Goal: Information Seeking & Learning: Check status

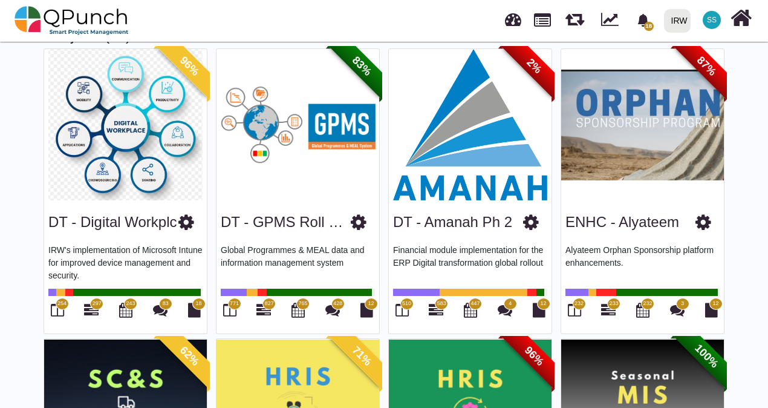
scroll to position [61, 0]
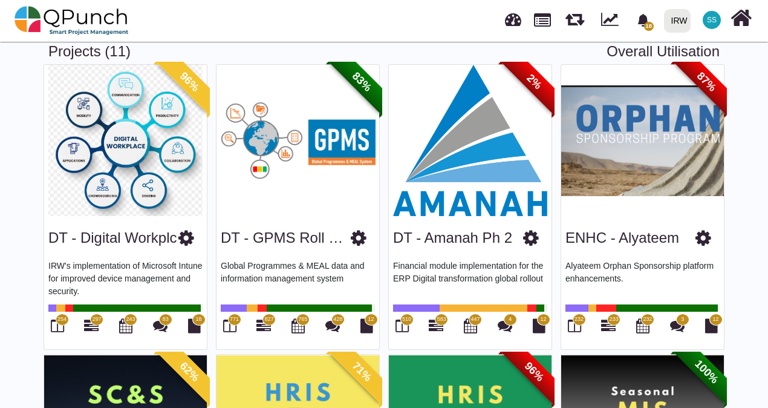
click at [336, 151] on img at bounding box center [298, 140] width 163 height 151
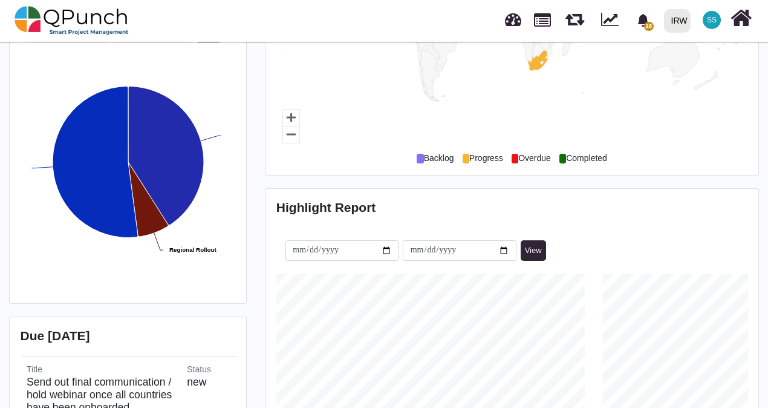
scroll to position [303, 0]
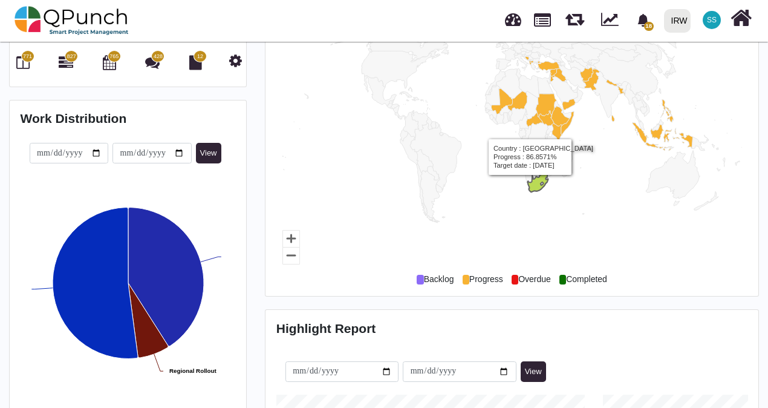
click at [530, 171] on icon "Country, map 1 of 1 with 216 areas." at bounding box center [538, 181] width 21 height 21
click at [536, 171] on icon "Country, map 1 of 1 with 216 areas." at bounding box center [538, 181] width 21 height 21
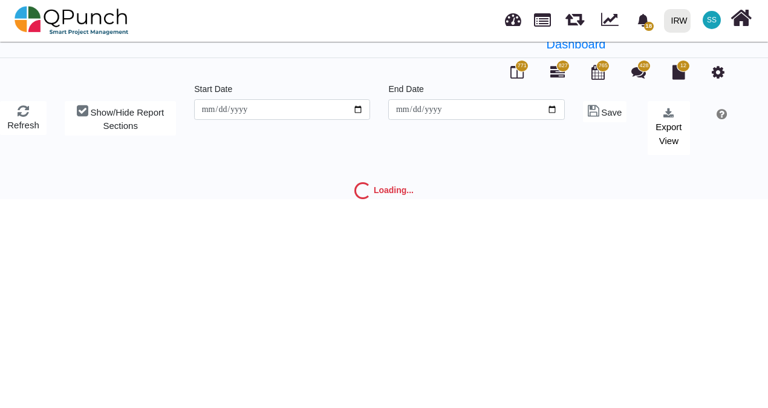
scroll to position [39, 0]
type input "**********"
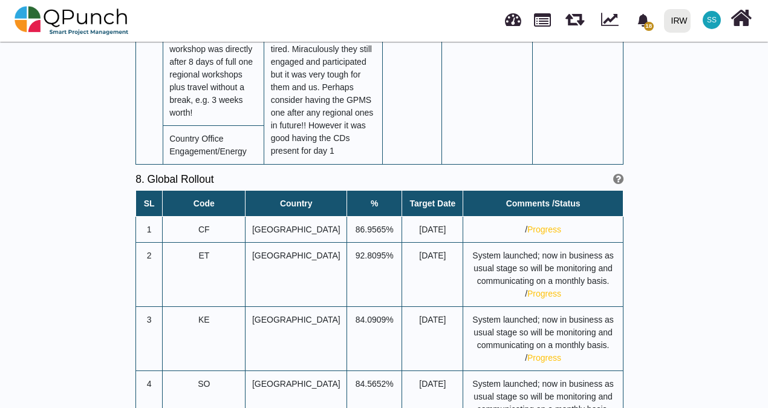
scroll to position [9319, 0]
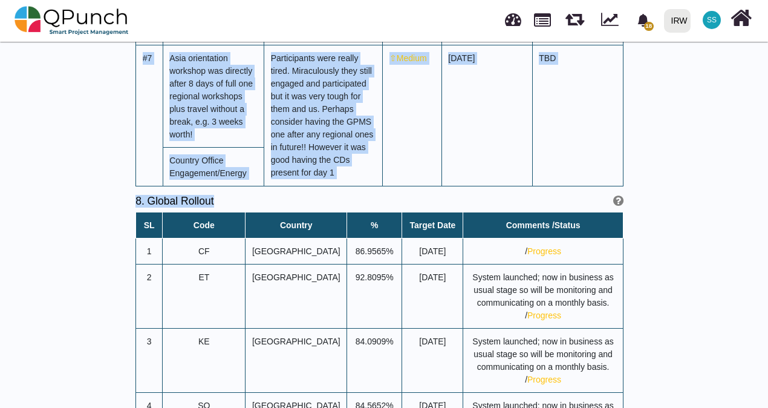
drag, startPoint x: 767, startPoint y: 352, endPoint x: 749, endPoint y: 70, distance: 282.6
drag, startPoint x: 749, startPoint y: 70, endPoint x: 687, endPoint y: 149, distance: 100.5
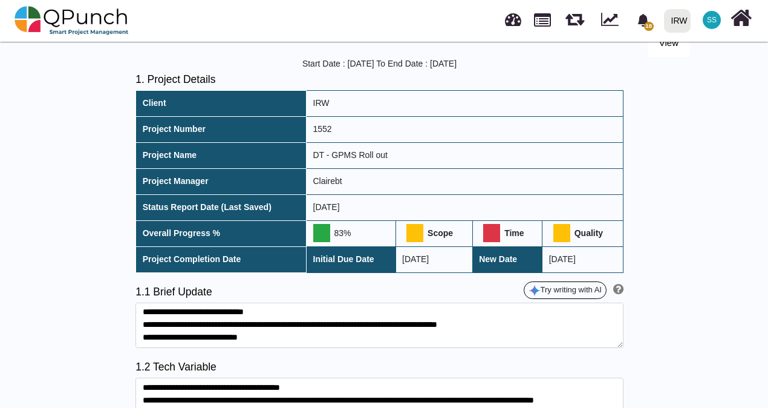
scroll to position [0, 0]
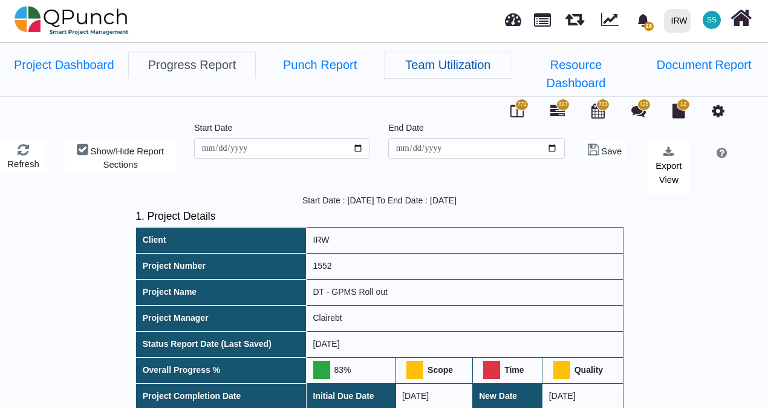
click at [435, 68] on link "Team Utilization" at bounding box center [448, 65] width 128 height 28
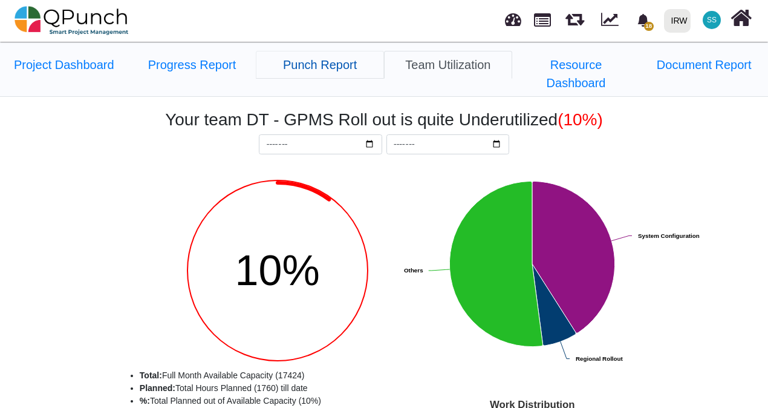
click at [339, 64] on link "Punch Report" at bounding box center [320, 65] width 128 height 28
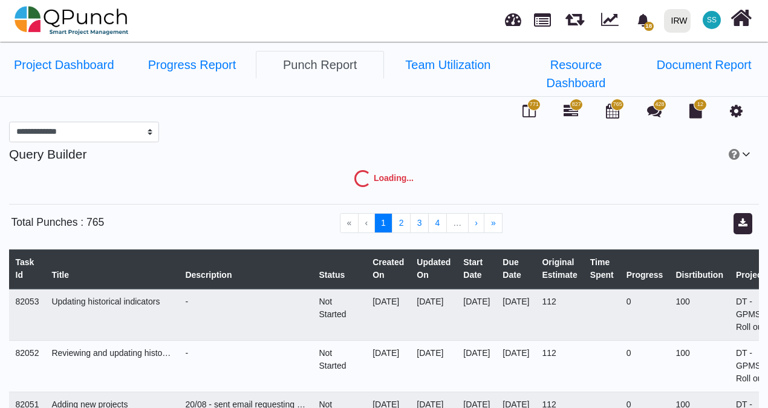
select select "***"
select select "****"
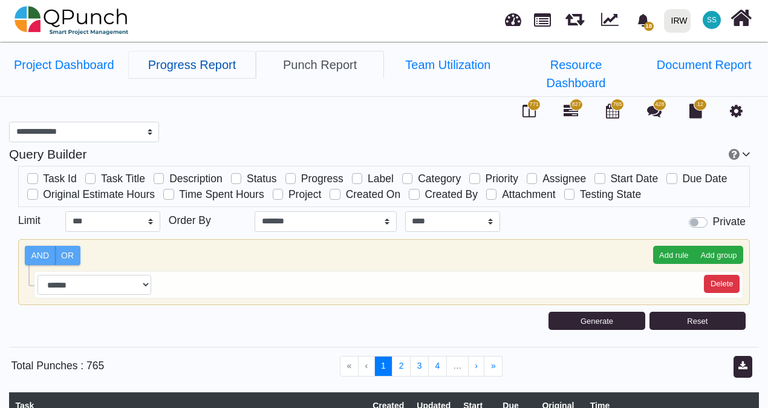
click at [183, 61] on link "Progress Report" at bounding box center [192, 65] width 128 height 28
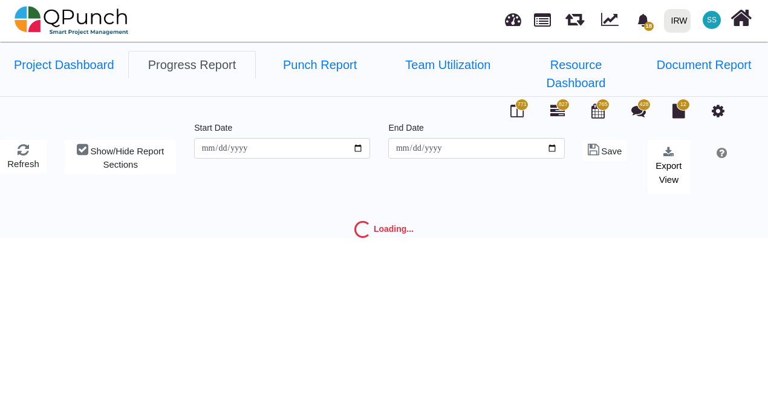
type input "**********"
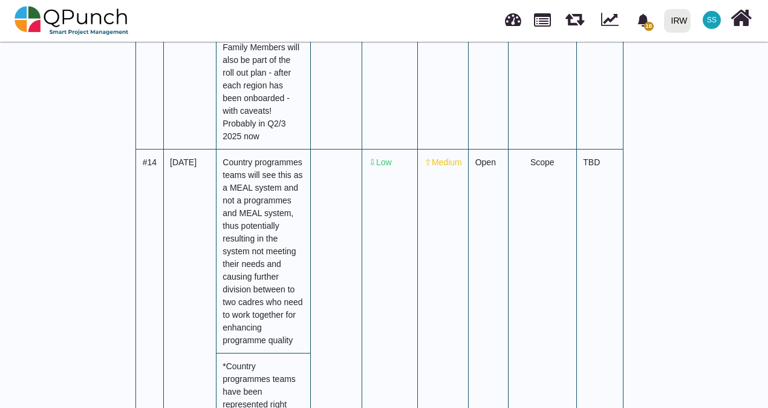
scroll to position [6996, 0]
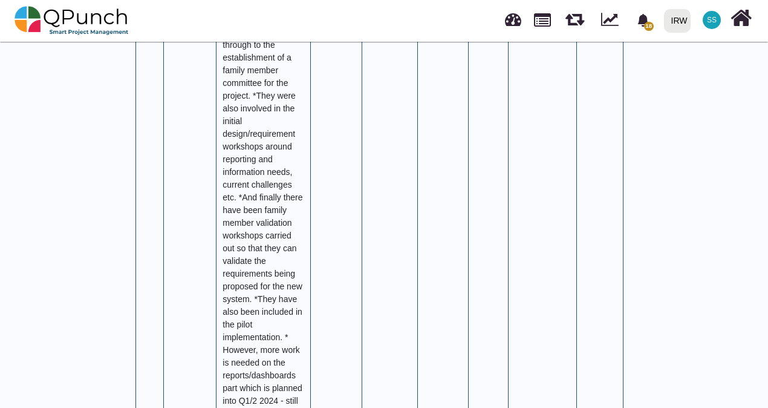
scroll to position [6754, 0]
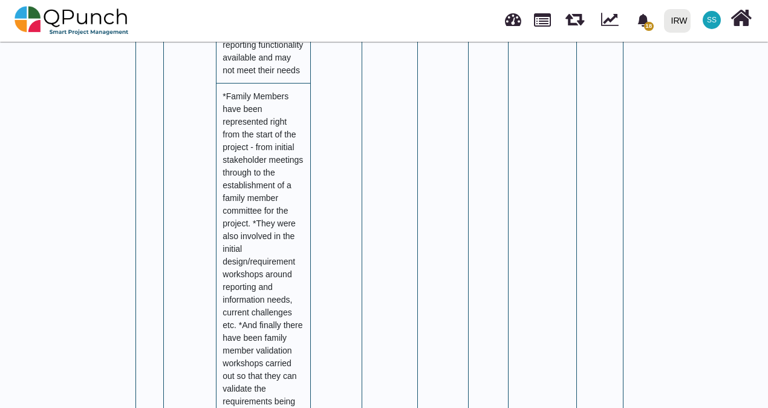
drag, startPoint x: 768, startPoint y: 258, endPoint x: 749, endPoint y: 71, distance: 187.4
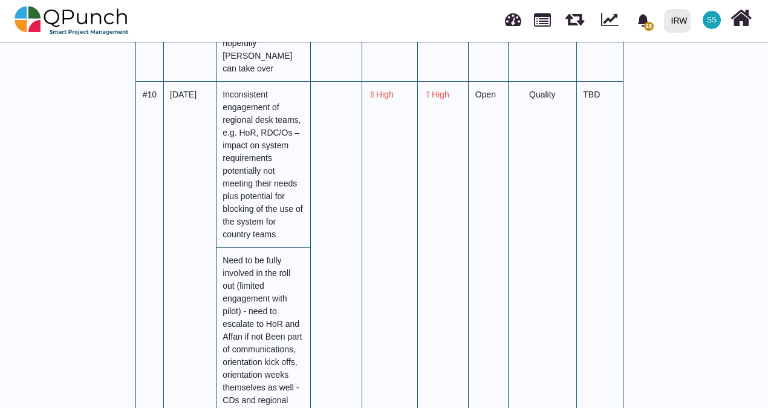
scroll to position [5483, 0]
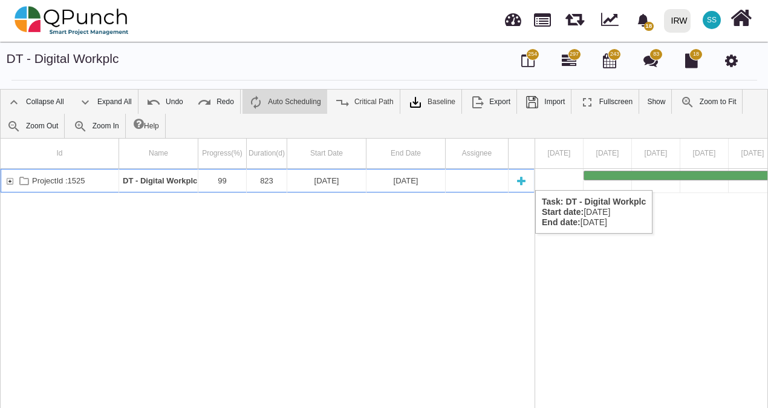
click at [2, 178] on div "ProjectId :1525" at bounding box center [60, 181] width 119 height 24
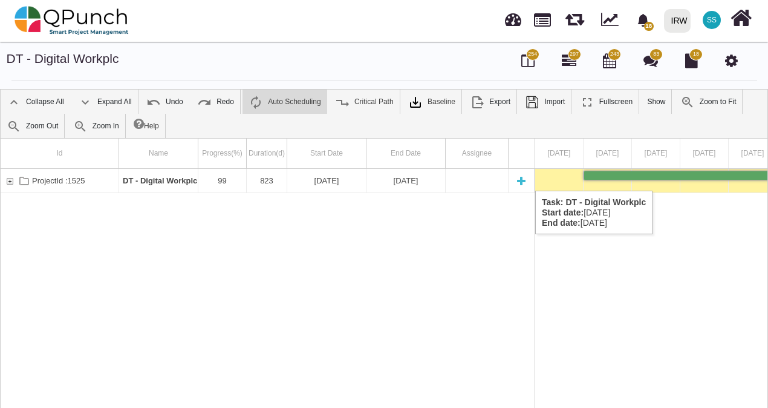
click at [10, 179] on div "ProjectId :1525" at bounding box center [9, 181] width 11 height 24
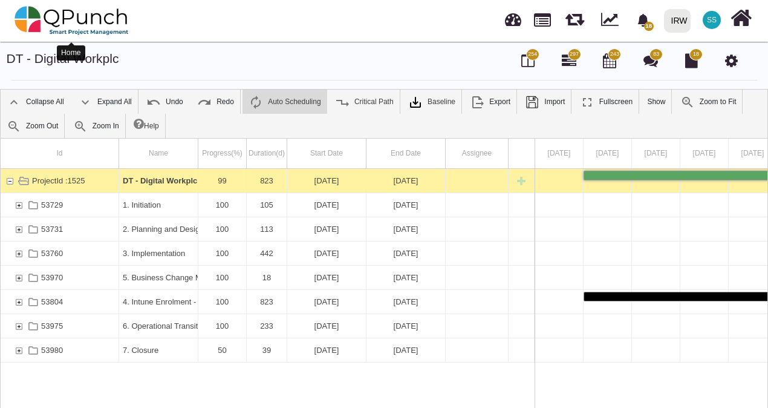
click at [105, 28] on img at bounding box center [72, 20] width 114 height 36
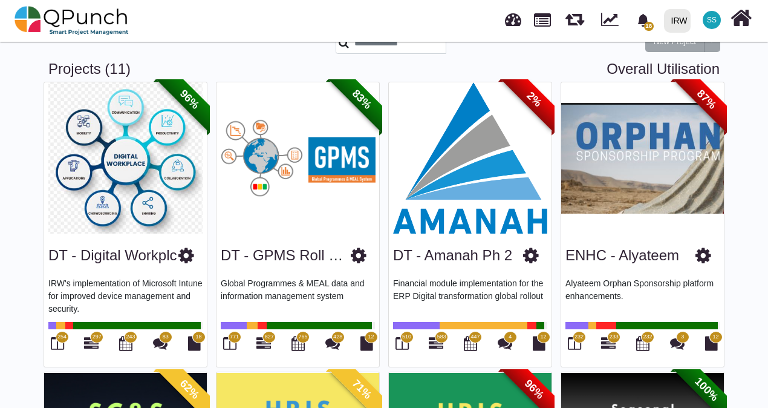
scroll to position [61, 0]
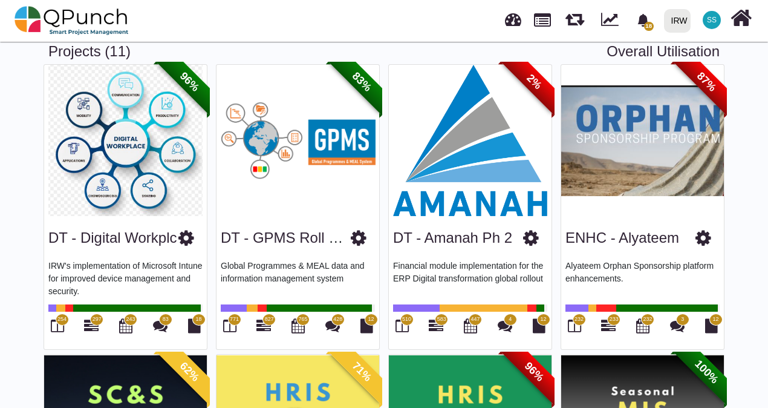
click at [470, 208] on img at bounding box center [470, 140] width 163 height 151
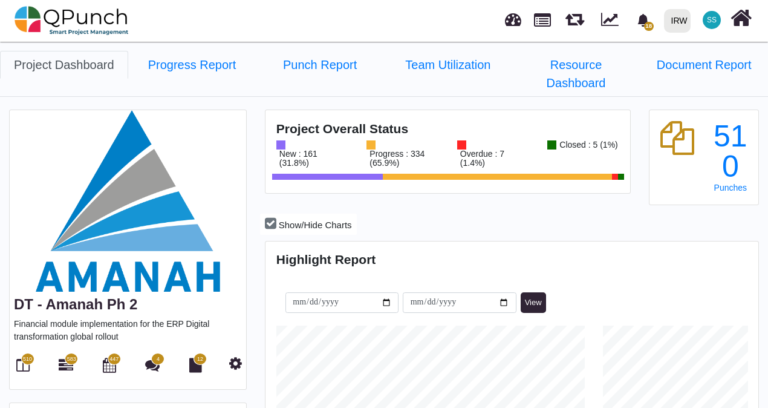
scroll to position [182, 0]
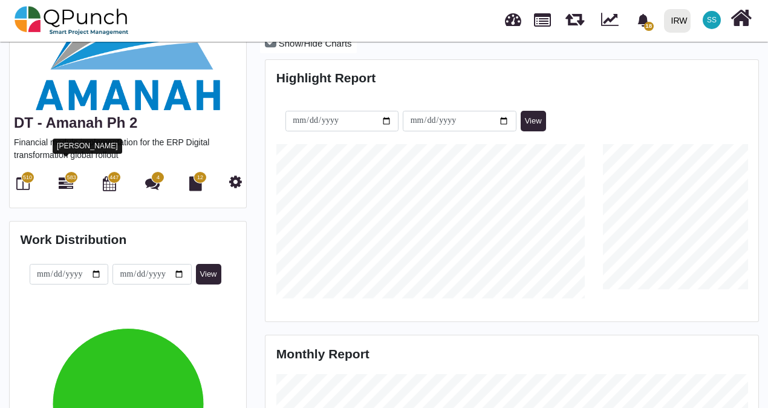
click at [65, 176] on icon at bounding box center [66, 183] width 15 height 15
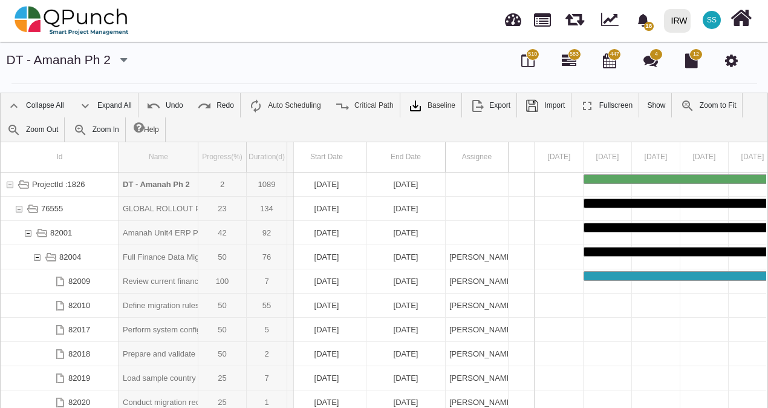
drag, startPoint x: 198, startPoint y: 146, endPoint x: 295, endPoint y: 152, distance: 97.0
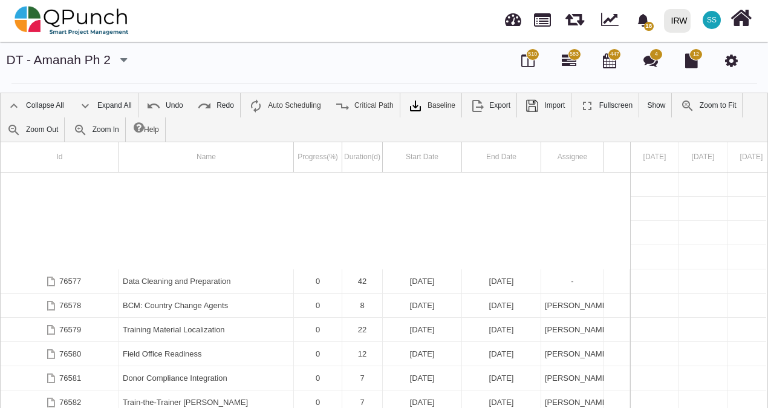
scroll to position [1634, 0]
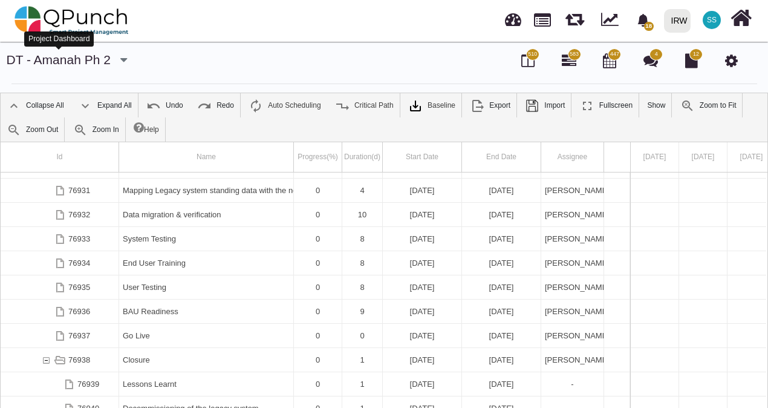
click at [62, 54] on link "DT - Amanah Ph 2" at bounding box center [59, 60] width 104 height 14
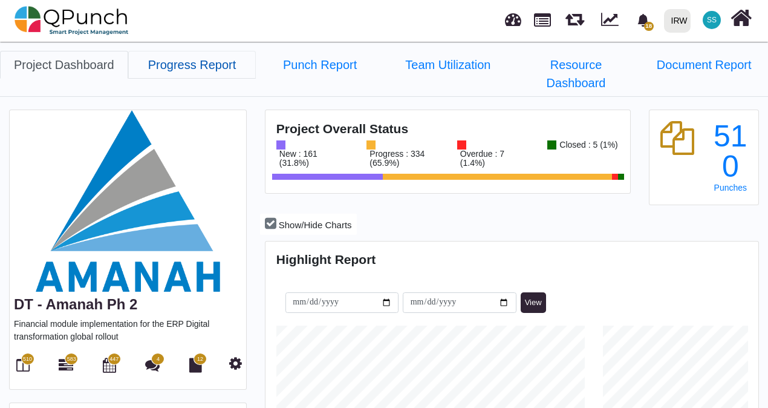
click at [204, 65] on link "Progress Report" at bounding box center [192, 65] width 128 height 28
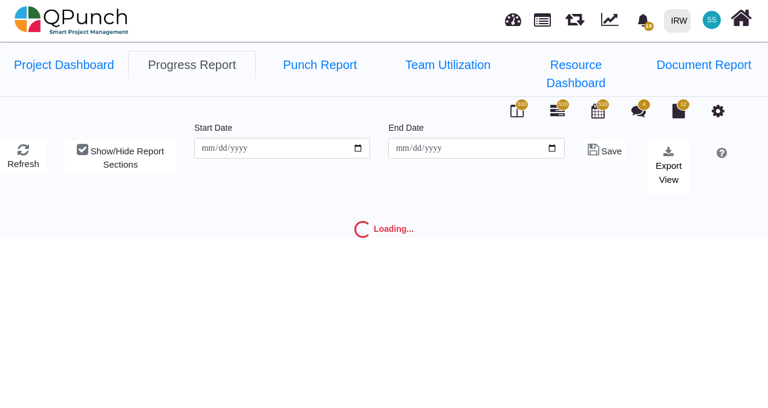
type input "**********"
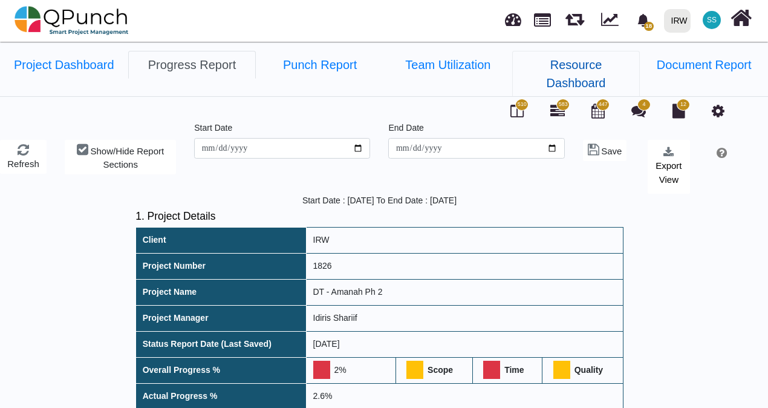
click at [542, 66] on link "Resource Dashboard" at bounding box center [577, 74] width 128 height 46
